Goal: Task Accomplishment & Management: Manage account settings

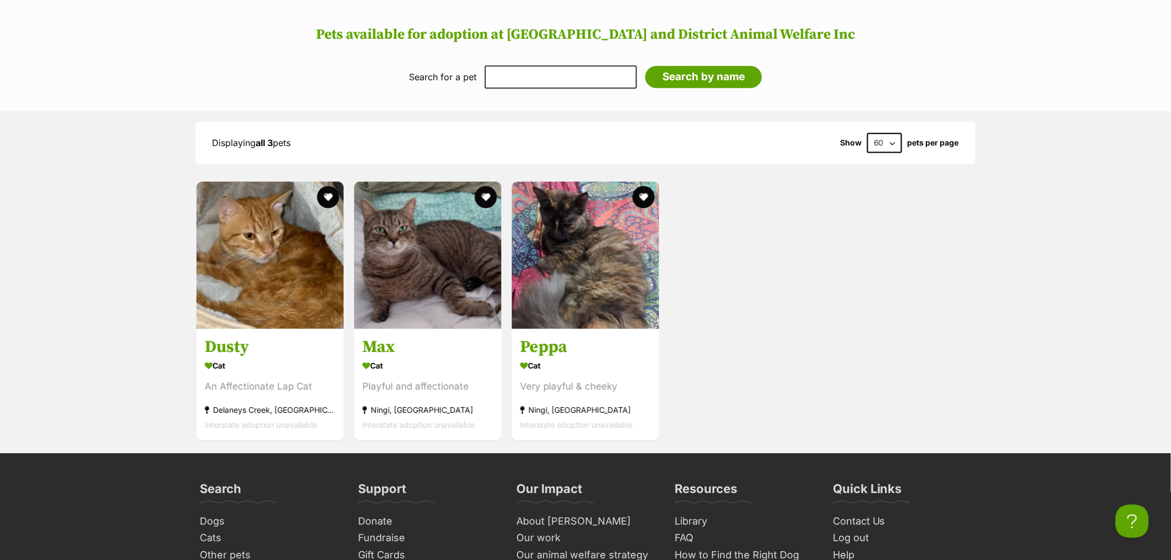
scroll to position [1414, 0]
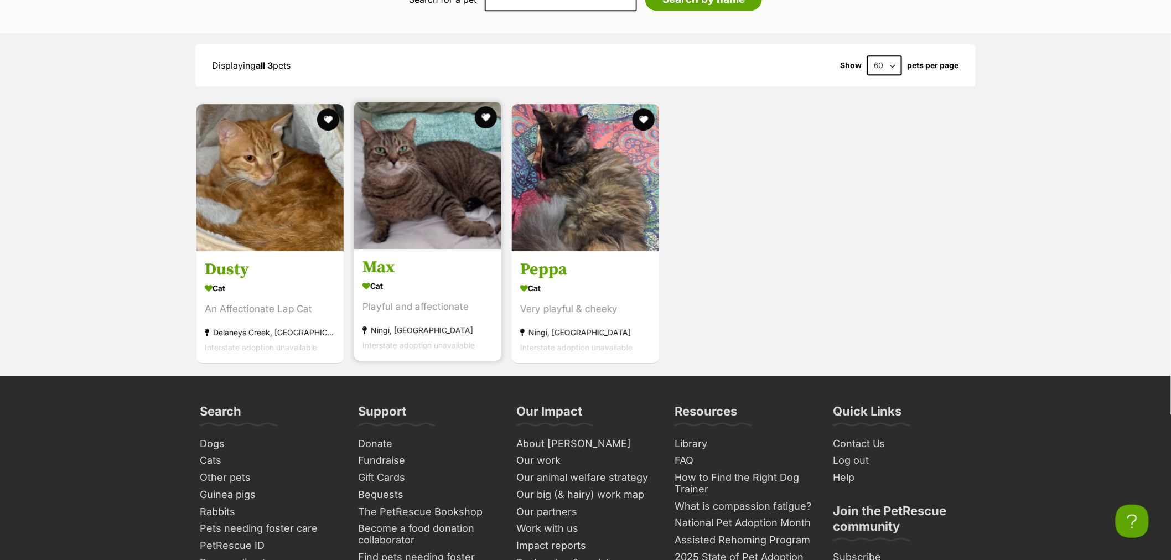
click at [423, 223] on img at bounding box center [427, 175] width 147 height 147
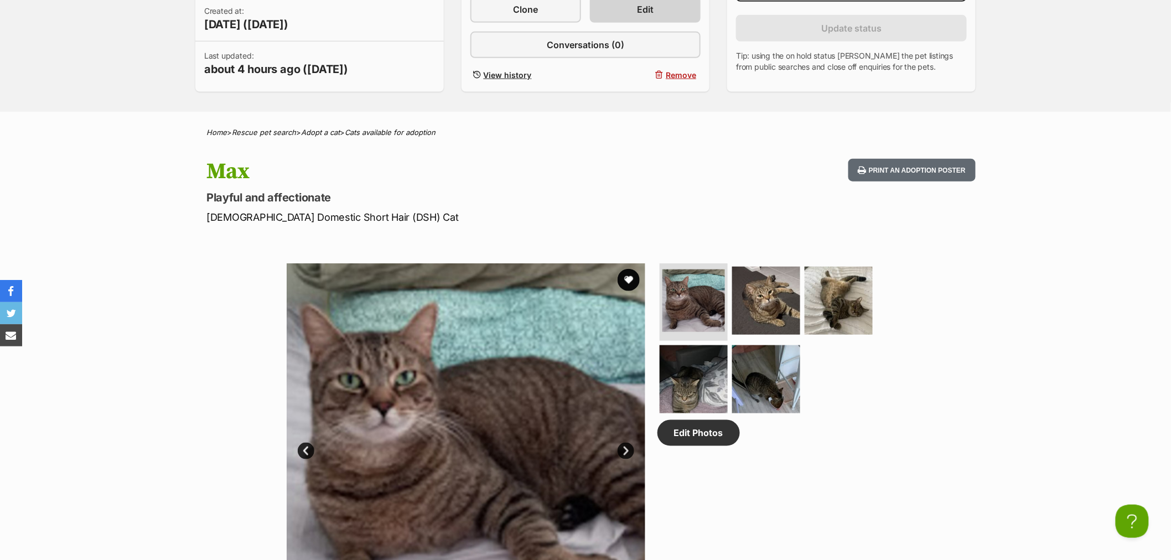
scroll to position [61, 0]
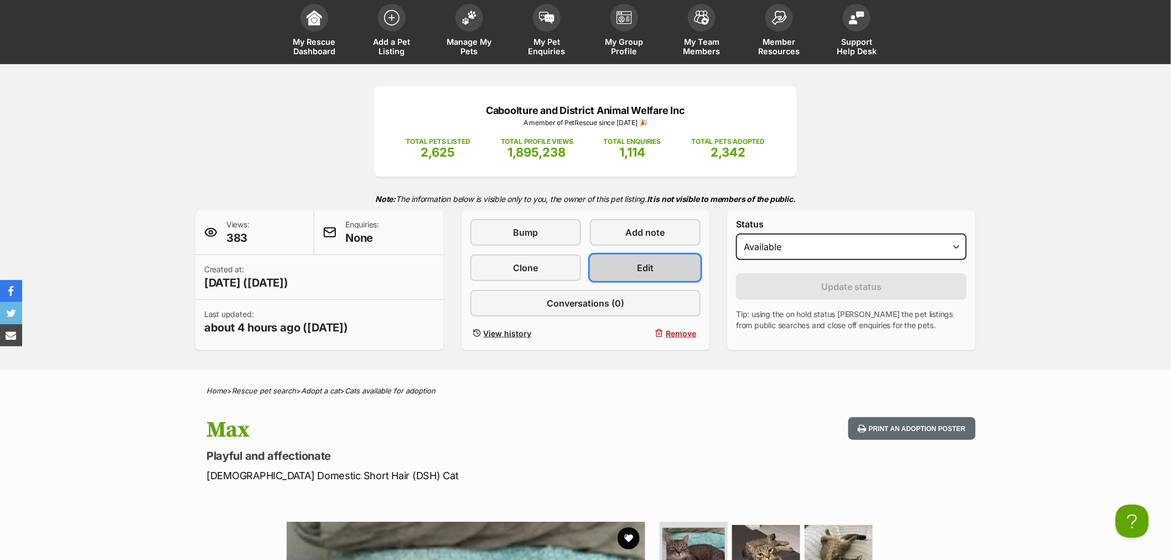
click at [645, 266] on span "Edit" at bounding box center [645, 267] width 17 height 13
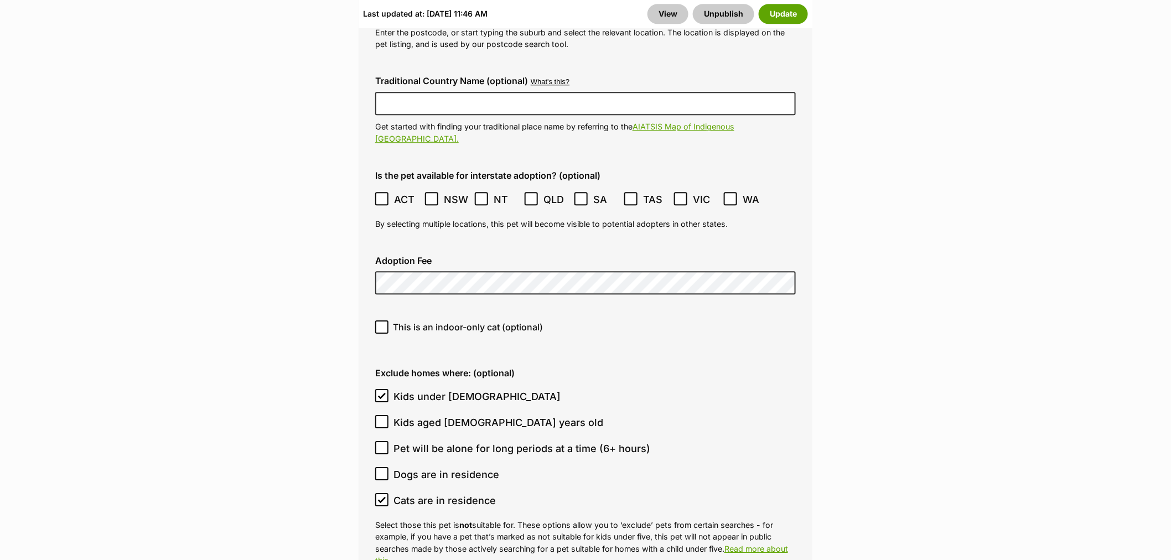
scroll to position [3031, 0]
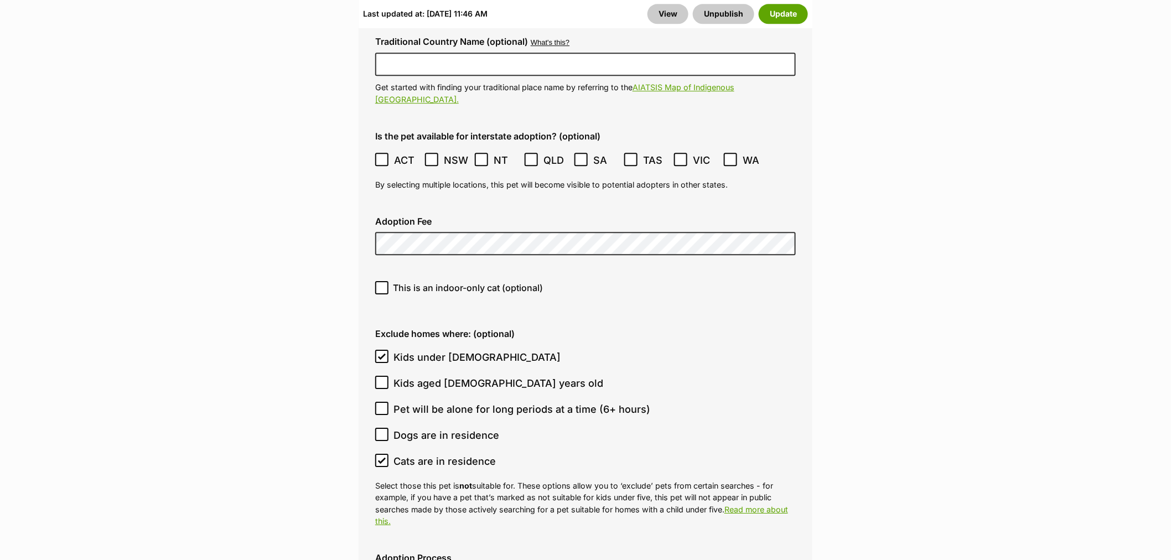
click at [382, 379] on icon at bounding box center [382, 383] width 8 height 8
click at [382, 376] on input "Kids aged [DEMOGRAPHIC_DATA] years old" at bounding box center [381, 382] width 13 height 13
checkbox input "true"
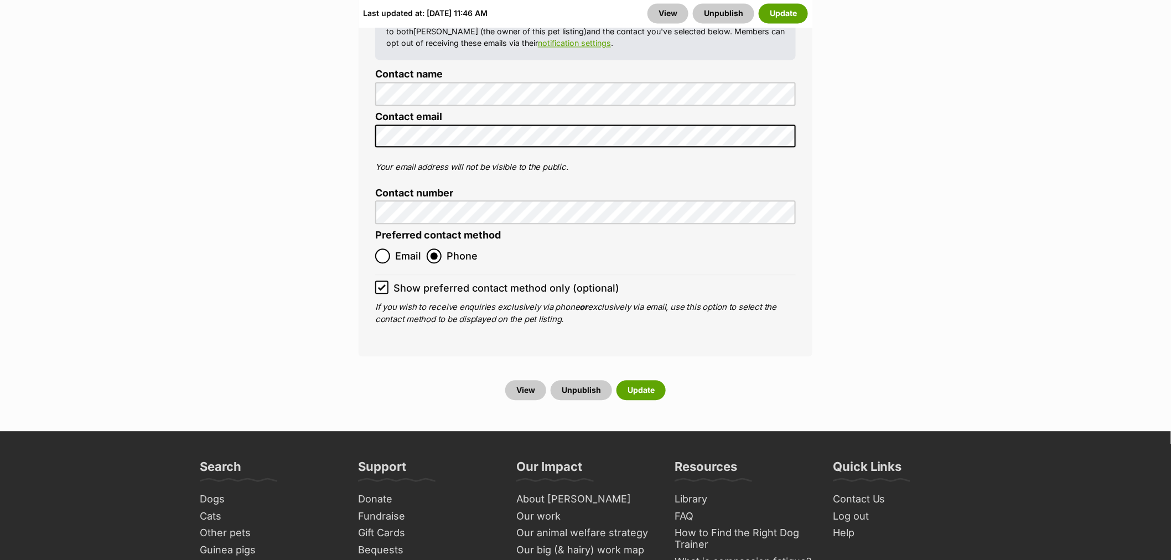
scroll to position [4507, 0]
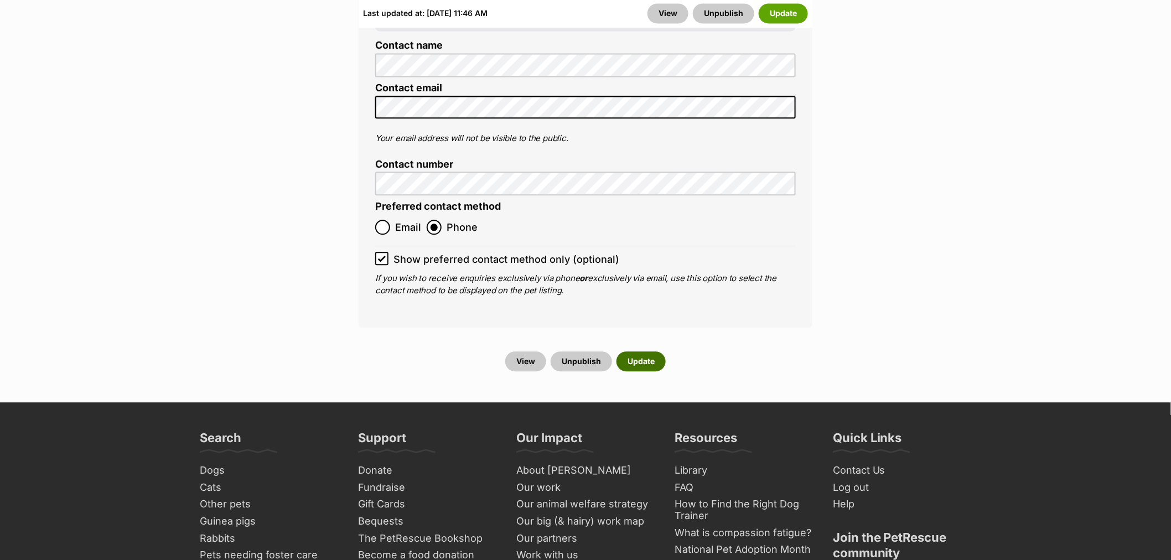
click at [641, 351] on button "Update" at bounding box center [640, 361] width 49 height 20
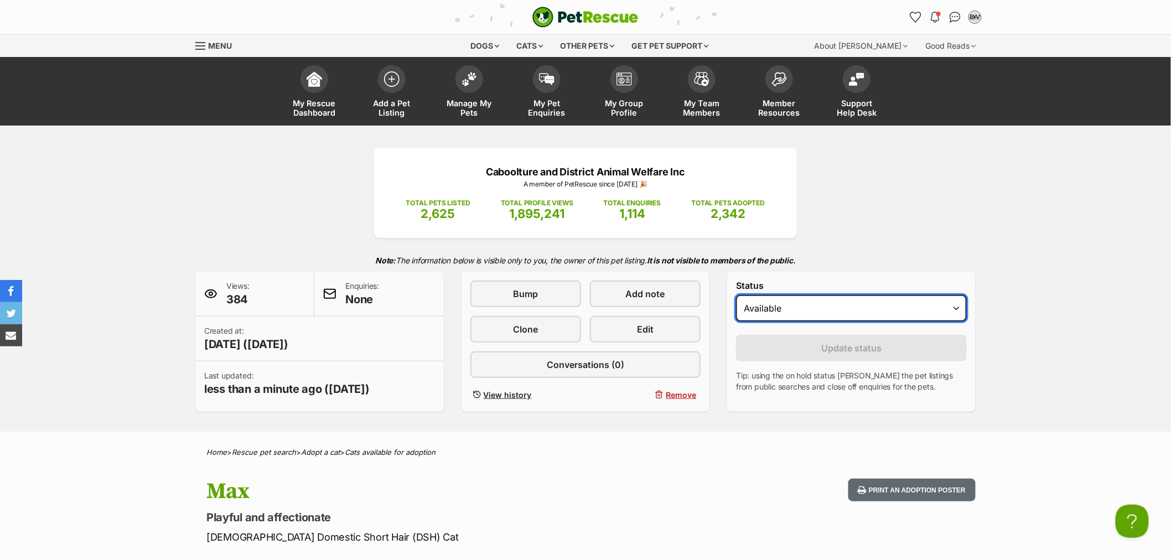
click at [815, 308] on select "Draft Available On hold Adopted" at bounding box center [851, 308] width 231 height 27
select select "draft"
click at [736, 296] on select "Draft Available On hold Adopted" at bounding box center [851, 308] width 231 height 27
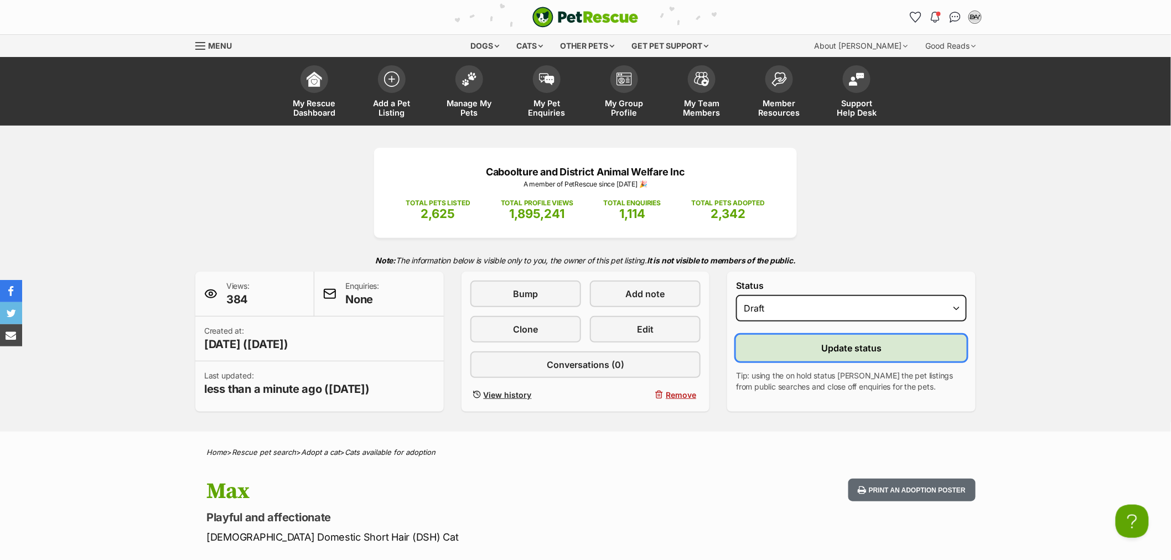
click at [866, 345] on span "Update status" at bounding box center [851, 347] width 60 height 13
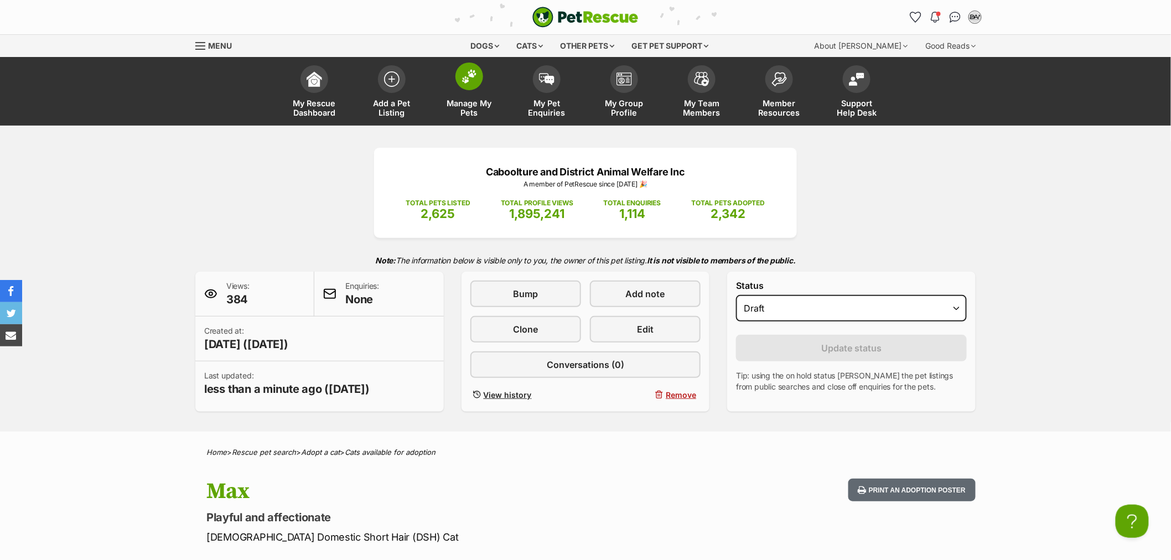
click at [474, 76] on img at bounding box center [469, 76] width 15 height 14
